Goal: Task Accomplishment & Management: Use online tool/utility

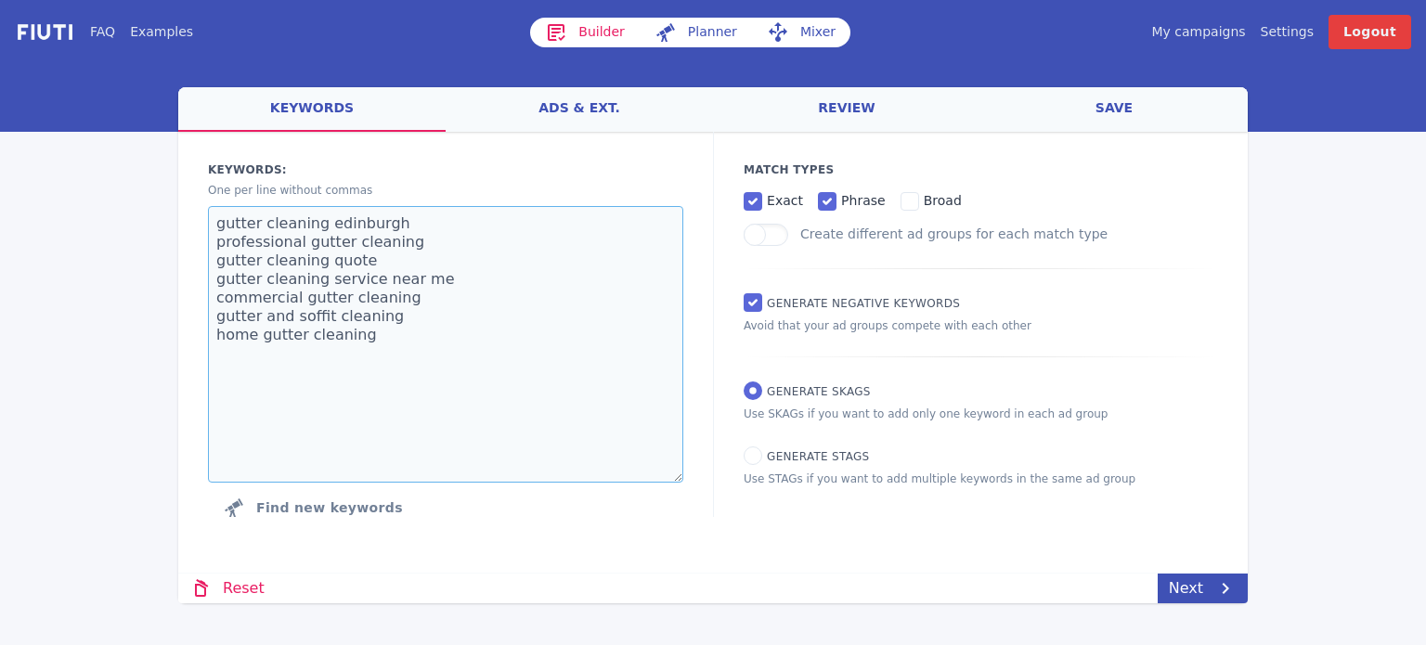
click at [327, 267] on textarea "gutter cleaning edinburgh professional gutter cleaning gutter cleaning quote gu…" at bounding box center [445, 344] width 475 height 277
click at [358, 344] on textarea "gutter cleaning edinburgh professional gutter cleaning gutter cleaning quote gu…" at bounding box center [445, 344] width 475 height 277
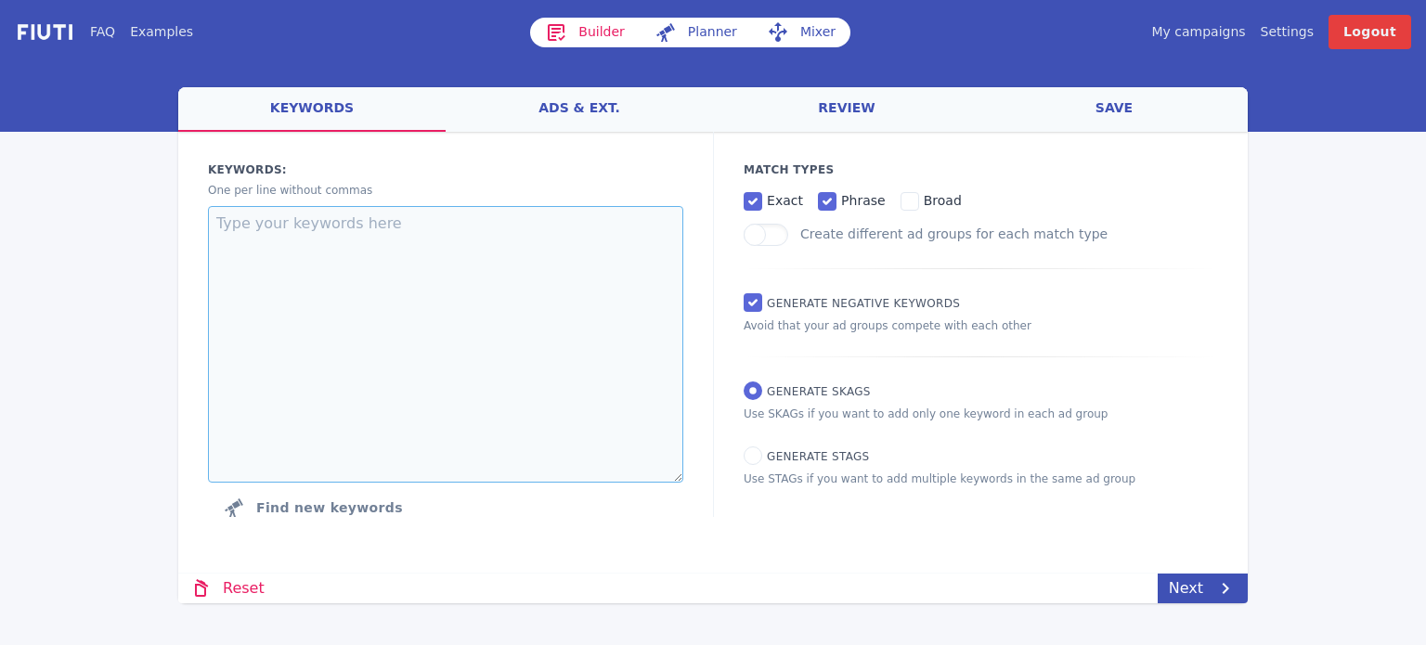
paste textarea "Safe Control of Operations [PERSON_NAME] Drain and Sewers Course [PERSON_NAME] …"
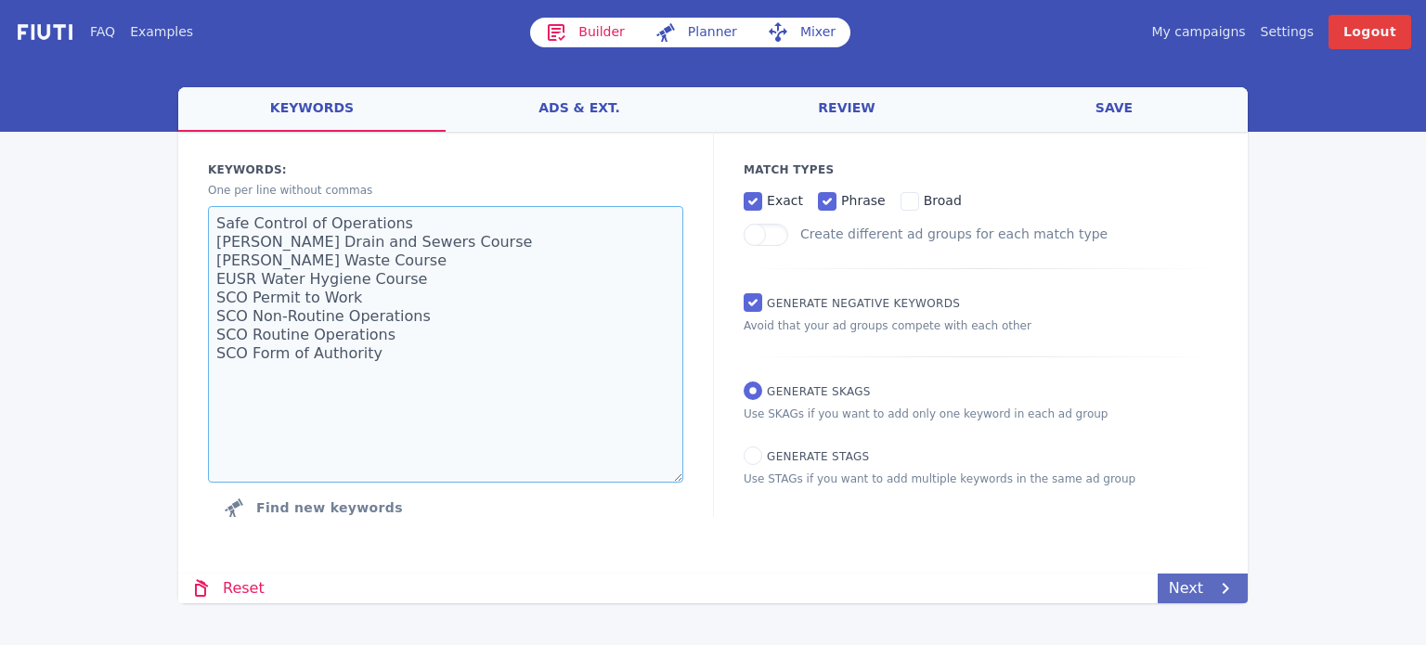
type textarea "Safe Control of Operations [PERSON_NAME] Drain and Sewers Course [PERSON_NAME] …"
click at [1183, 600] on link "Next" at bounding box center [1203, 589] width 90 height 30
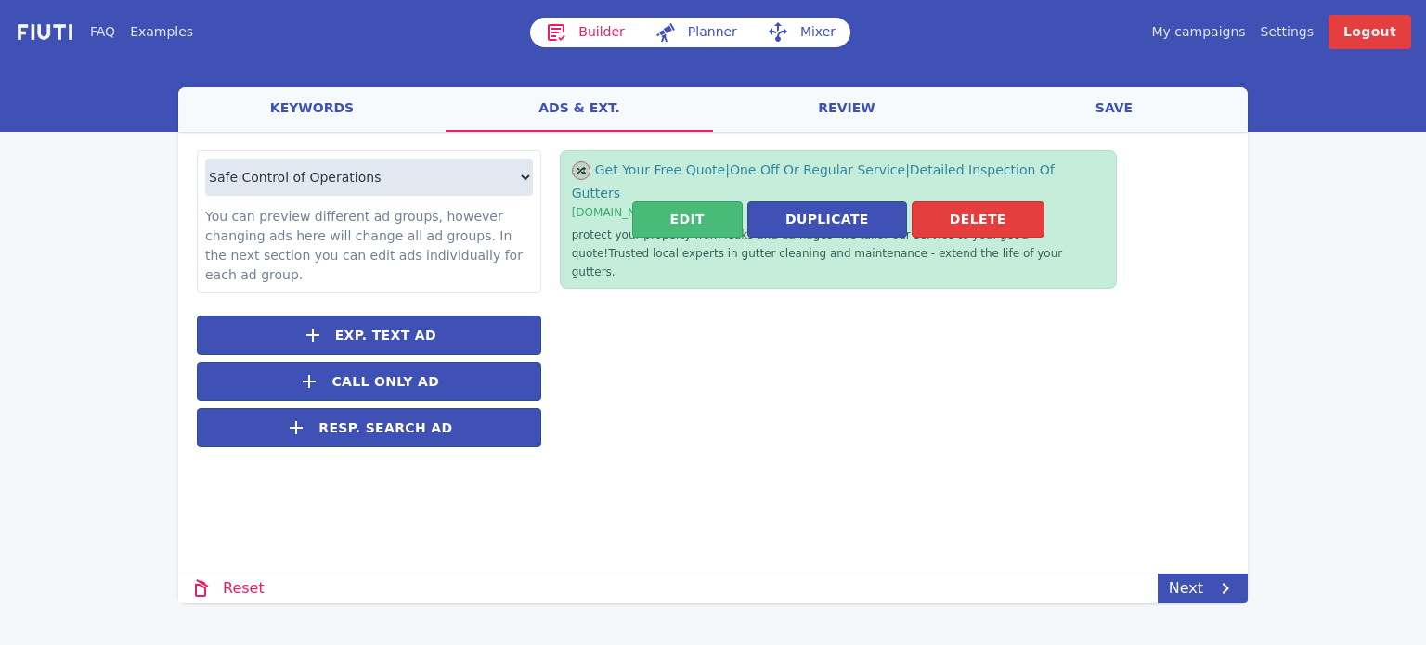
click at [680, 218] on div "Edit Duplicate [GEOGRAPHIC_DATA]" at bounding box center [838, 219] width 557 height 138
click at [686, 202] on button "Edit" at bounding box center [687, 219] width 110 height 36
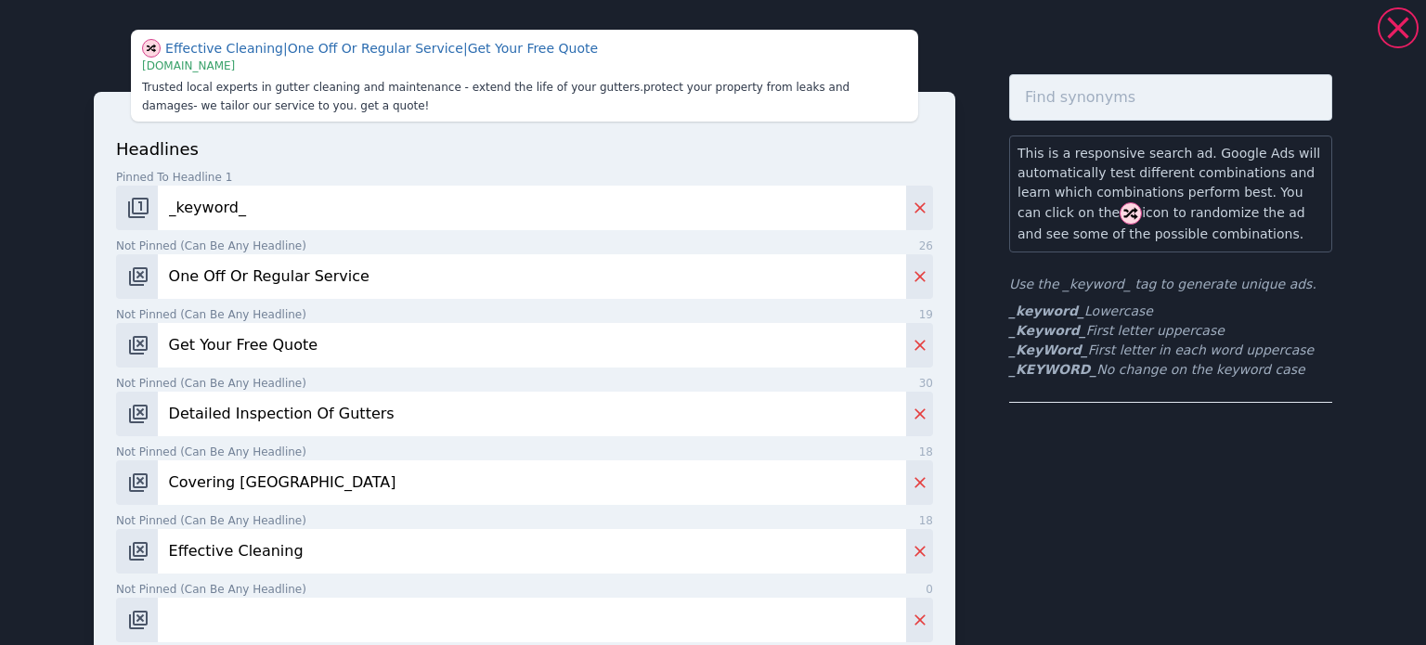
click at [298, 266] on input "One Off Or Regular Service" at bounding box center [532, 276] width 748 height 45
paste input "High Quality Training Provider"
type input "High Quality Training Provider"
click at [376, 344] on input "Get Your Free Quote" at bounding box center [532, 345] width 748 height 45
paste input "Over 30 Years Experienc"
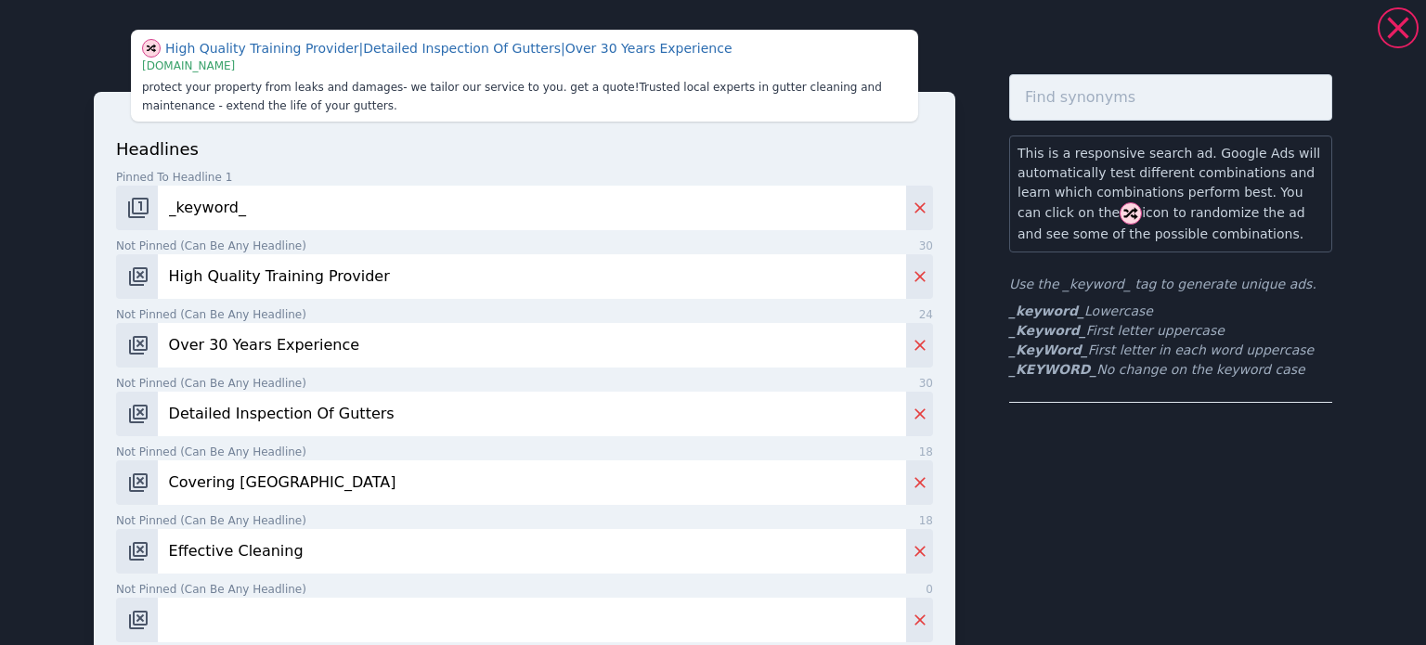
type input "Over 30 Years Experience"
click at [386, 417] on input "Detailed Inspection Of Gutters" at bounding box center [532, 414] width 748 height 45
paste input "Contact Our Team"
type input "Contact Our Team"
click at [338, 482] on input "Covering [GEOGRAPHIC_DATA]" at bounding box center [532, 483] width 748 height 45
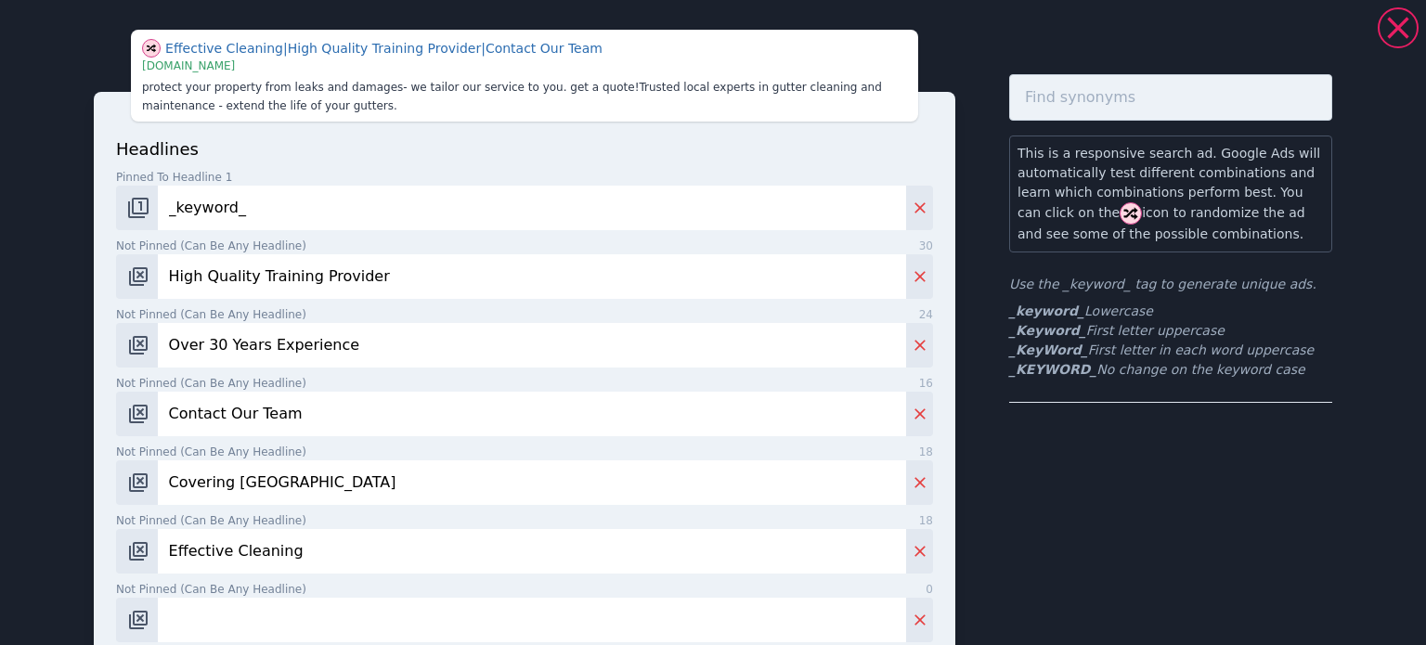
paste input "mprehensive Training"
type input "Comprehensive Training"
click at [331, 561] on input "Effective Cleaning" at bounding box center [532, 551] width 748 height 45
paste input "Browse Our Range Of Courses"
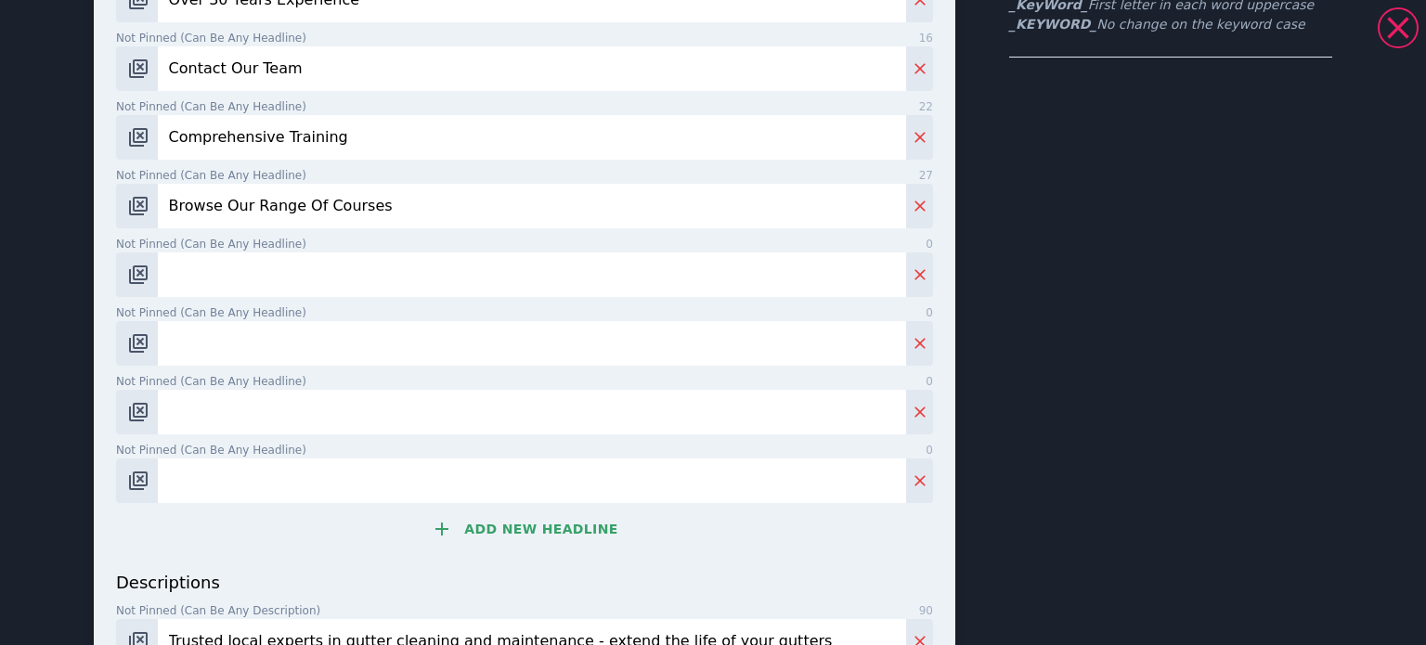
scroll to position [349, 0]
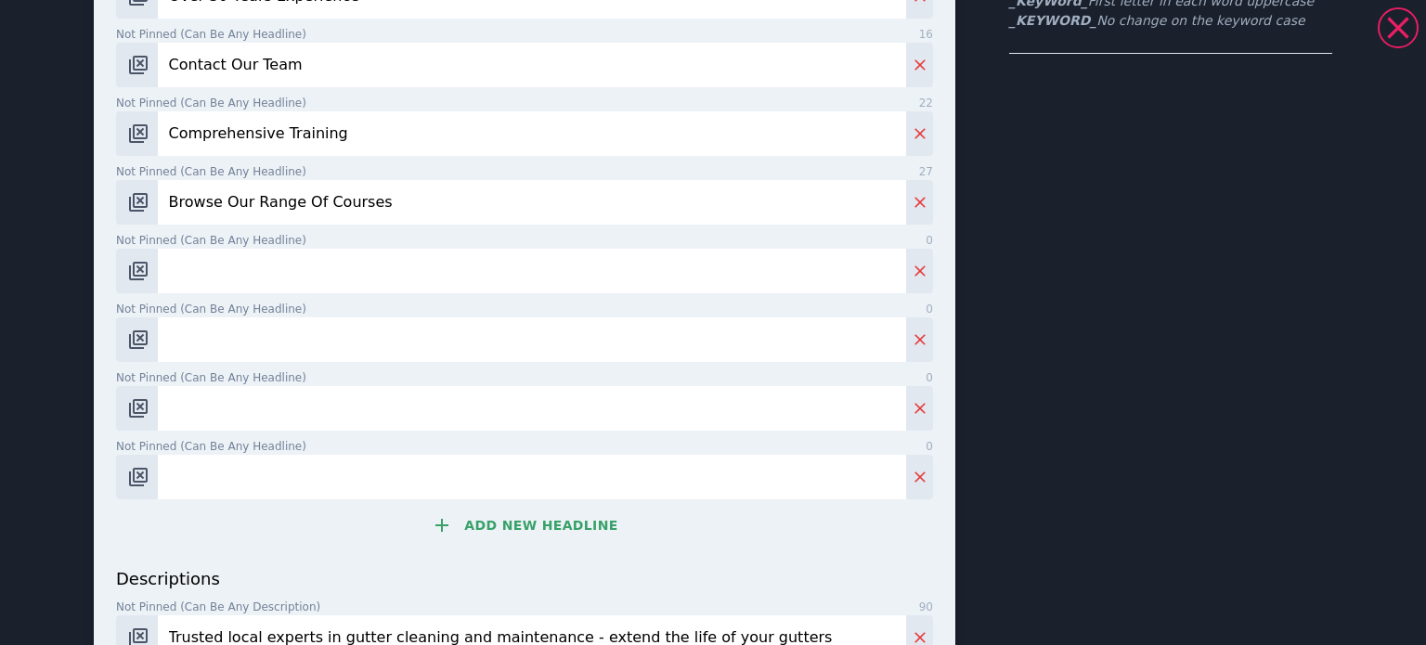
type input "Browse Our Range Of Courses"
click at [249, 275] on input "Not pinned (Can be any headline) 0" at bounding box center [532, 271] width 748 height 45
paste input "Learn From Industry Experts"
type input "Learn From Industry Experts"
click at [327, 346] on input "Not pinned (Can be any headline) 0" at bounding box center [532, 340] width 748 height 45
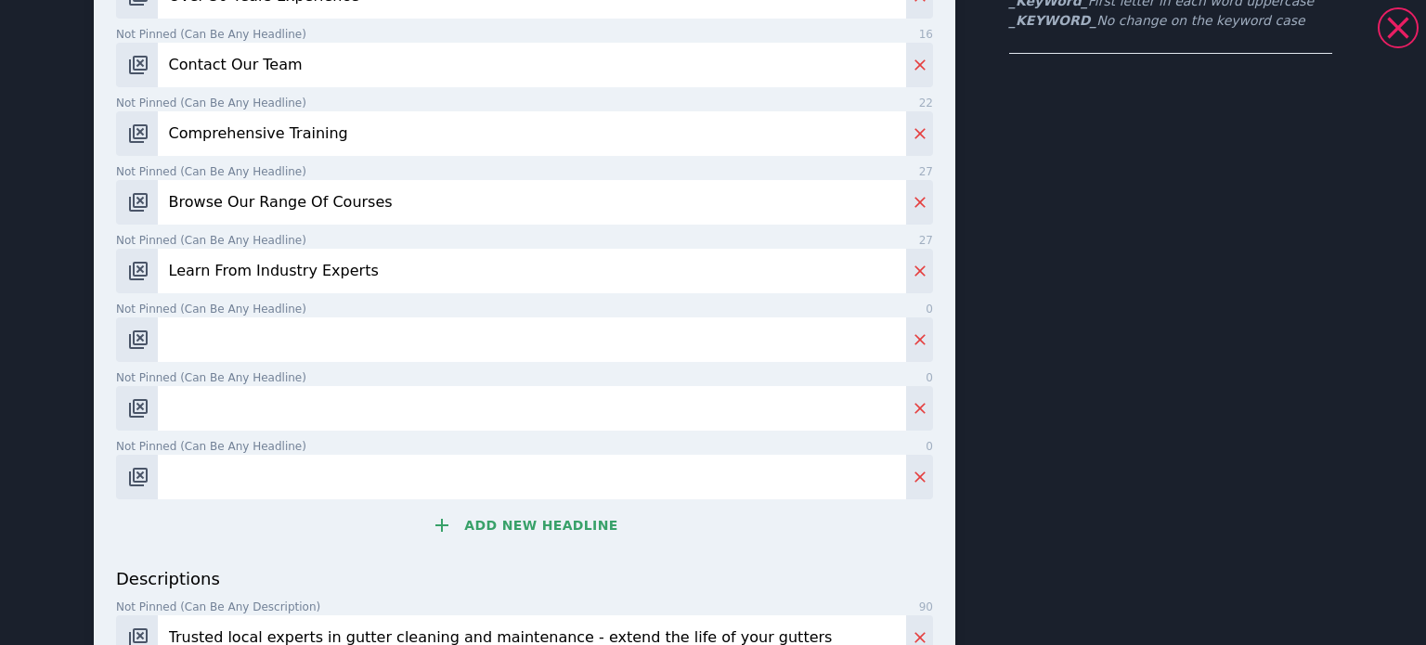
paste input "Supporting Your Business"
type input "Supporting Your Business"
click at [323, 379] on label "Not pinned (Can be any headline) 0" at bounding box center [524, 378] width 817 height 17
click at [323, 386] on input "Not pinned (Can be any headline) 0" at bounding box center [532, 408] width 748 height 45
paste input "Book Your Place [DATE]"
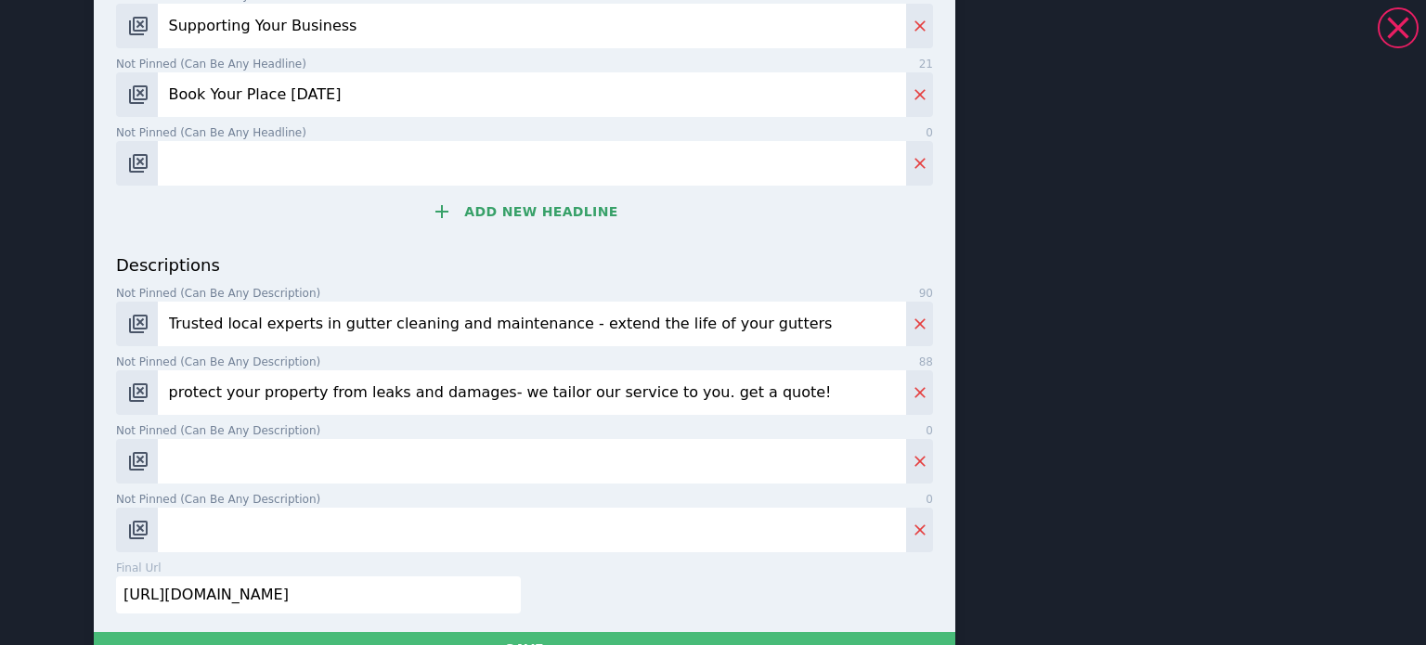
scroll to position [795, 0]
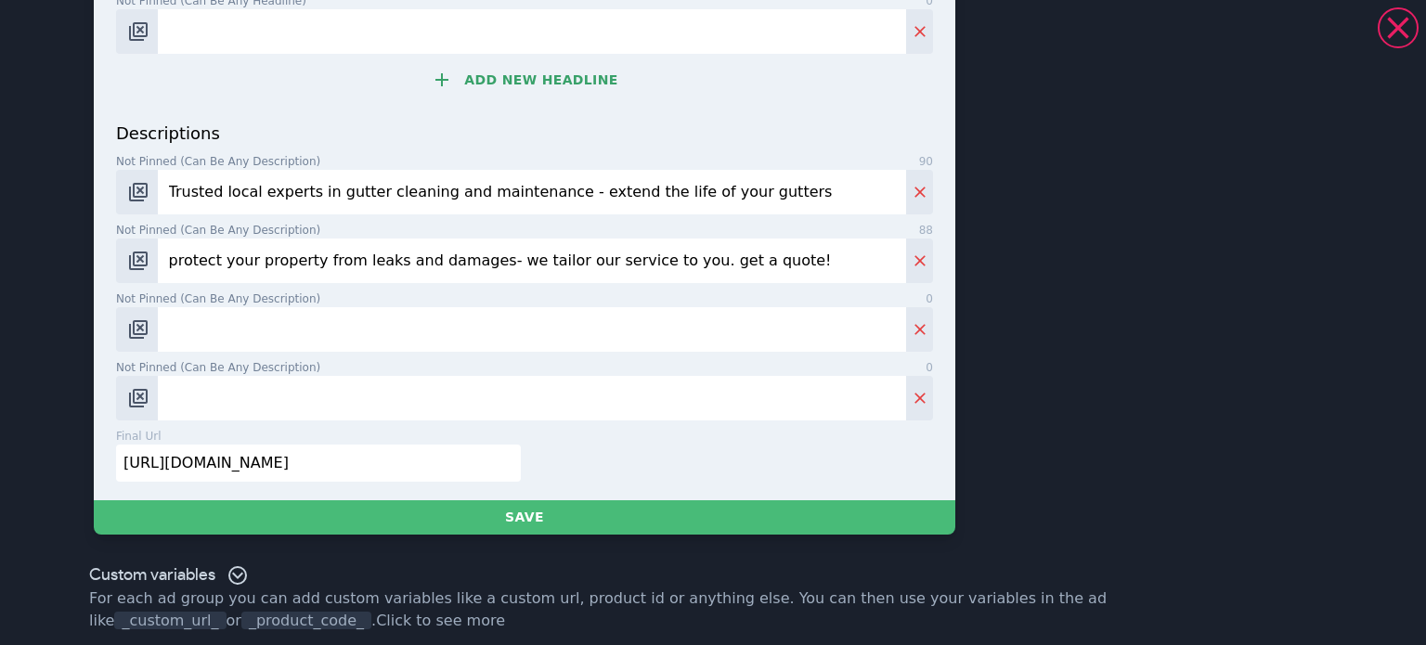
type input "Book Your Place [DATE]"
click at [370, 202] on input "Trusted local experts in gutter cleaning and maintenance - extend the life of y…" at bounding box center [532, 192] width 748 height 45
paste input "We Provide The Guidance & Support You Need To Succeed. Contact Us With Your Enq…"
type input "We Provide The Guidance & Support You Need To Succeed. Contact Us With Your Enq…"
click at [443, 253] on input "protect your property from leaks and damages- we tailor our service to you. get…" at bounding box center [532, 261] width 748 height 45
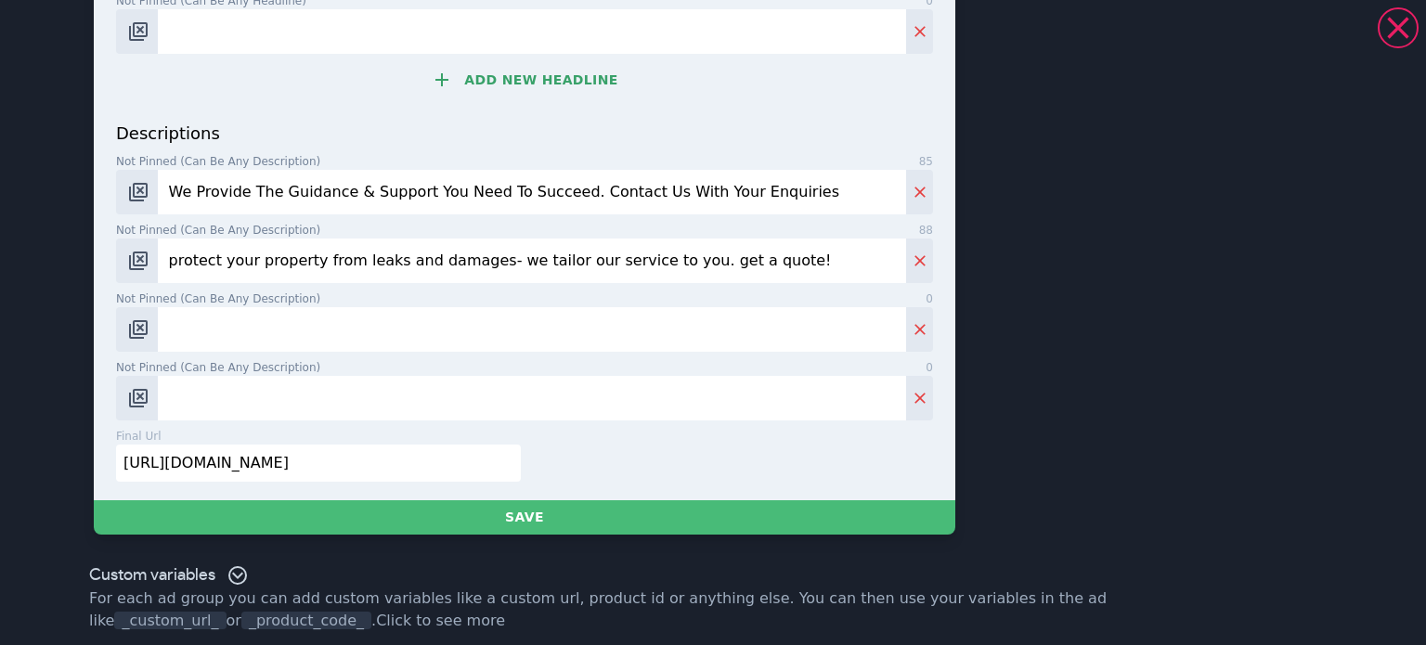
paste input "Our [PERSON_NAME] Gas Passport Course Is Designed For Operatives, Supervisors &…"
type input "Our [PERSON_NAME] Gas Passport Course Is Designed For Operatives, Supervisors &…"
click at [304, 329] on input "Not pinned (Can be any description) 0" at bounding box center [532, 329] width 748 height 45
paste input "We Provide A Range Of [PERSON_NAME] Courses, Online & In Person. Very Competiti…"
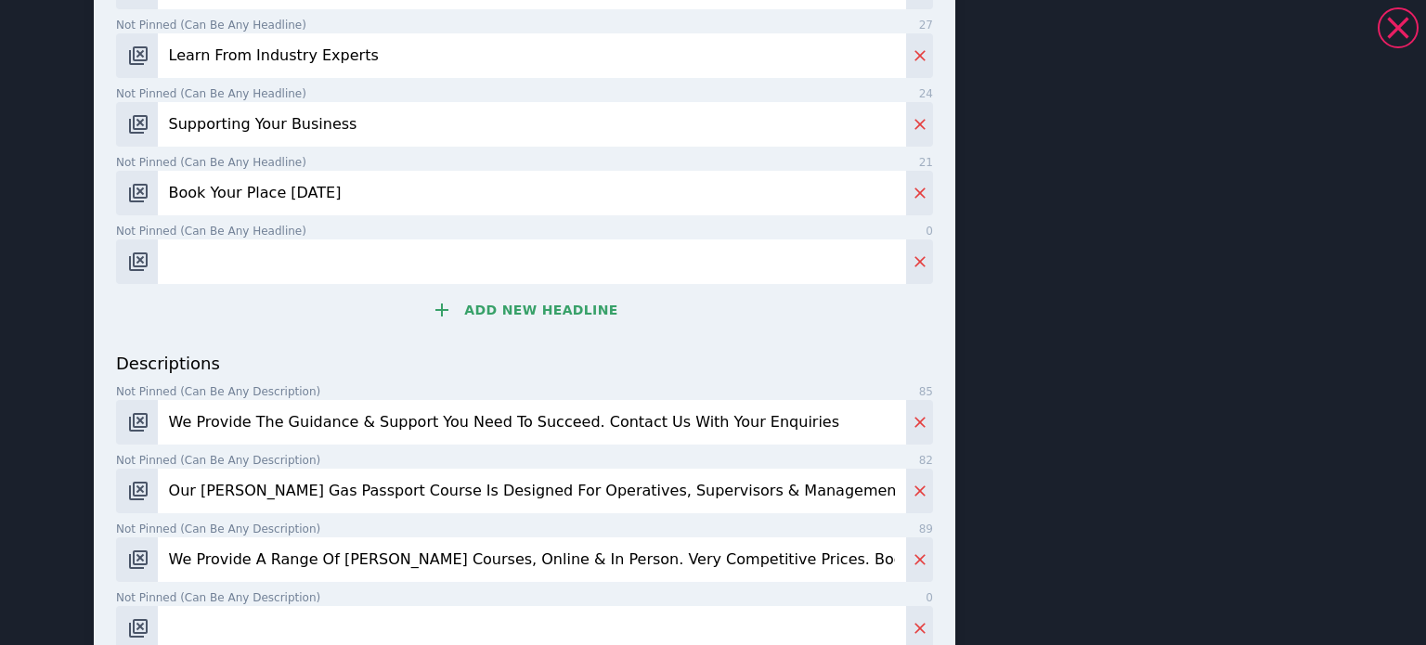
scroll to position [806, 0]
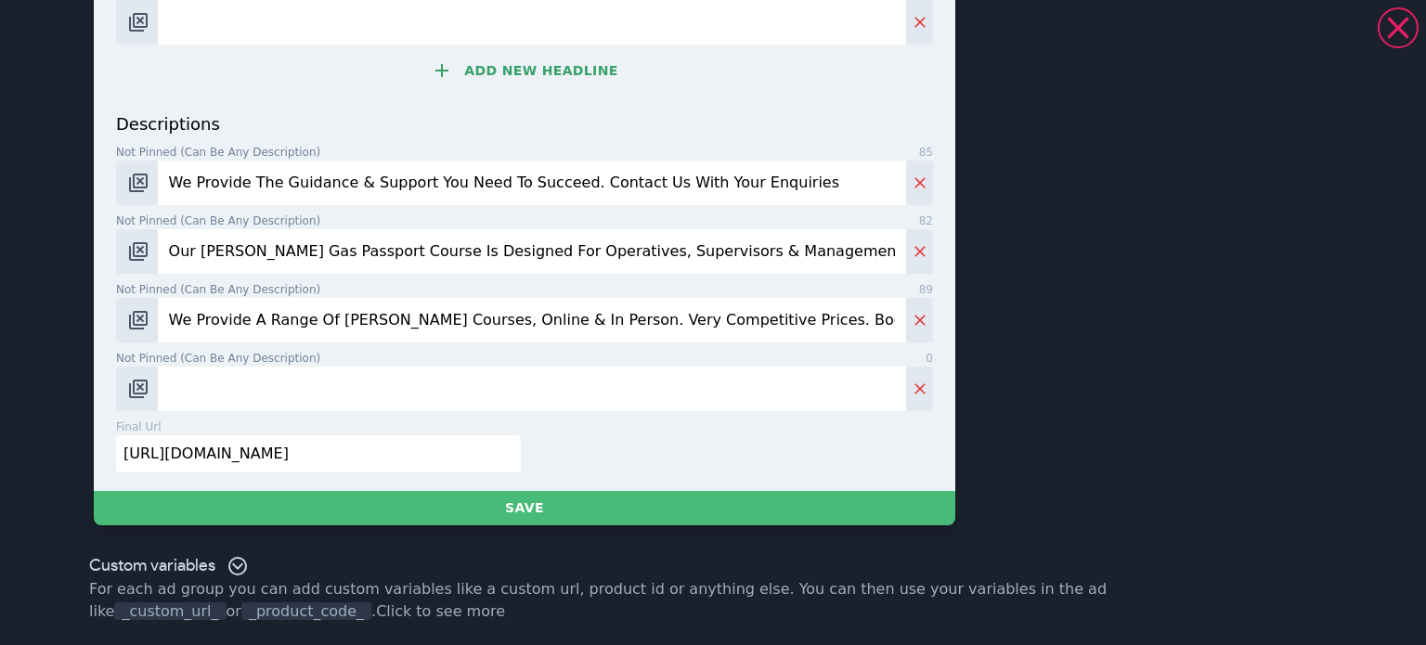
type input "We Provide A Range Of [PERSON_NAME] Courses, Online & In Person. Very Competiti…"
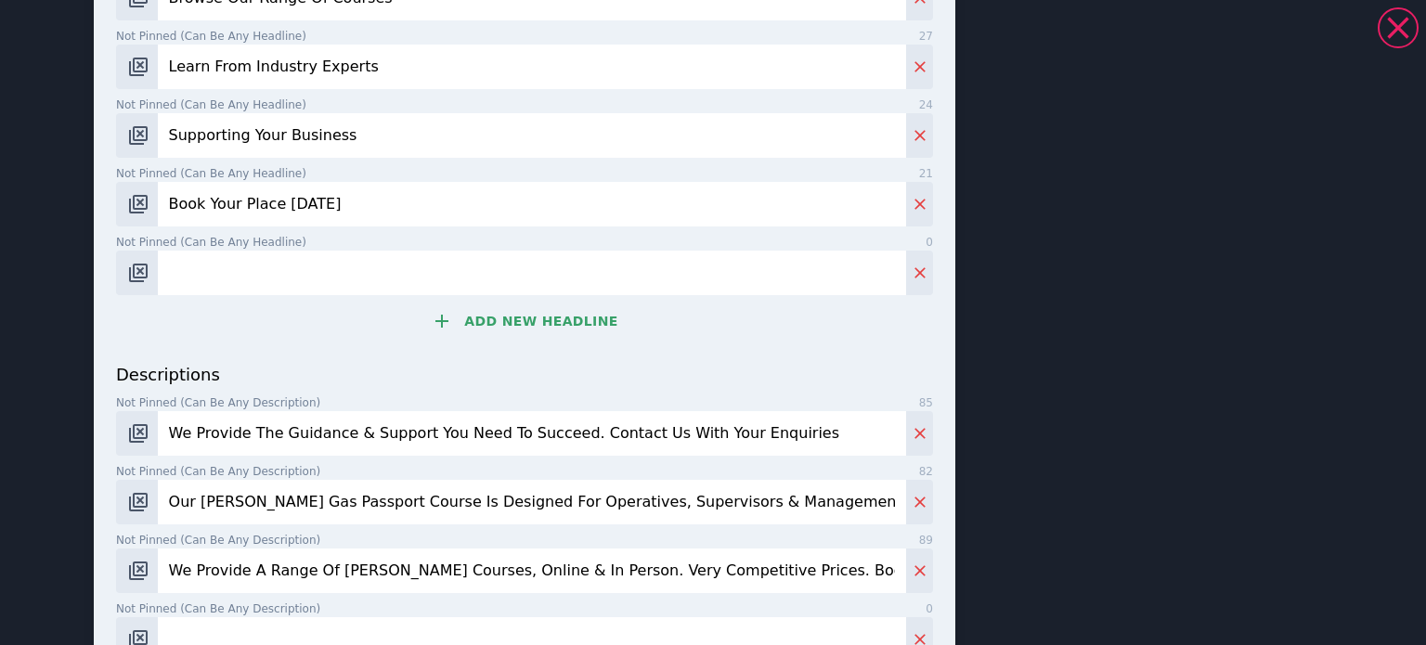
scroll to position [553, 0]
